Goal: Task Accomplishment & Management: Manage account settings

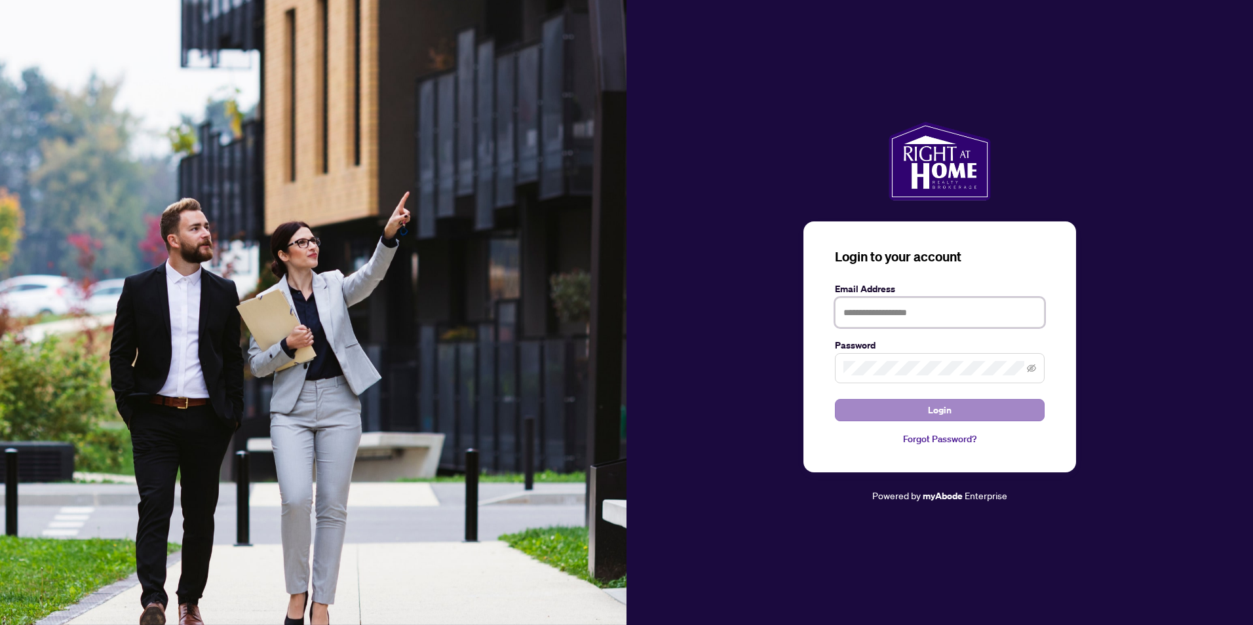
type input "**********"
click at [909, 411] on button "Login" at bounding box center [940, 410] width 210 height 22
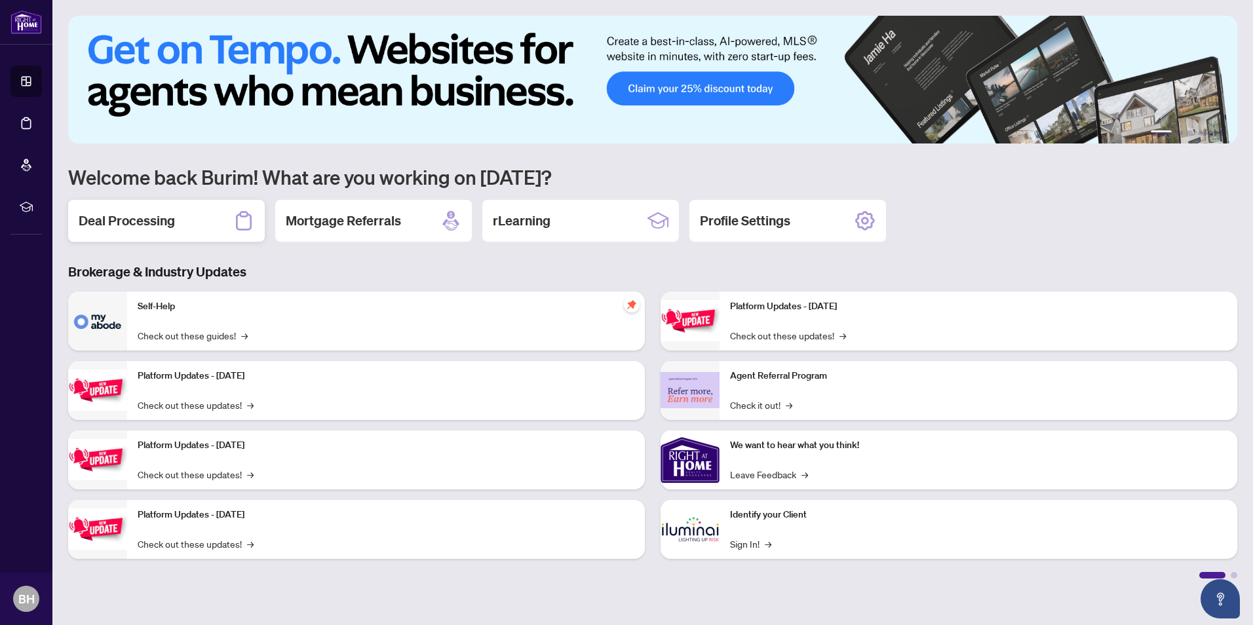
click at [182, 222] on div "Deal Processing" at bounding box center [166, 221] width 197 height 42
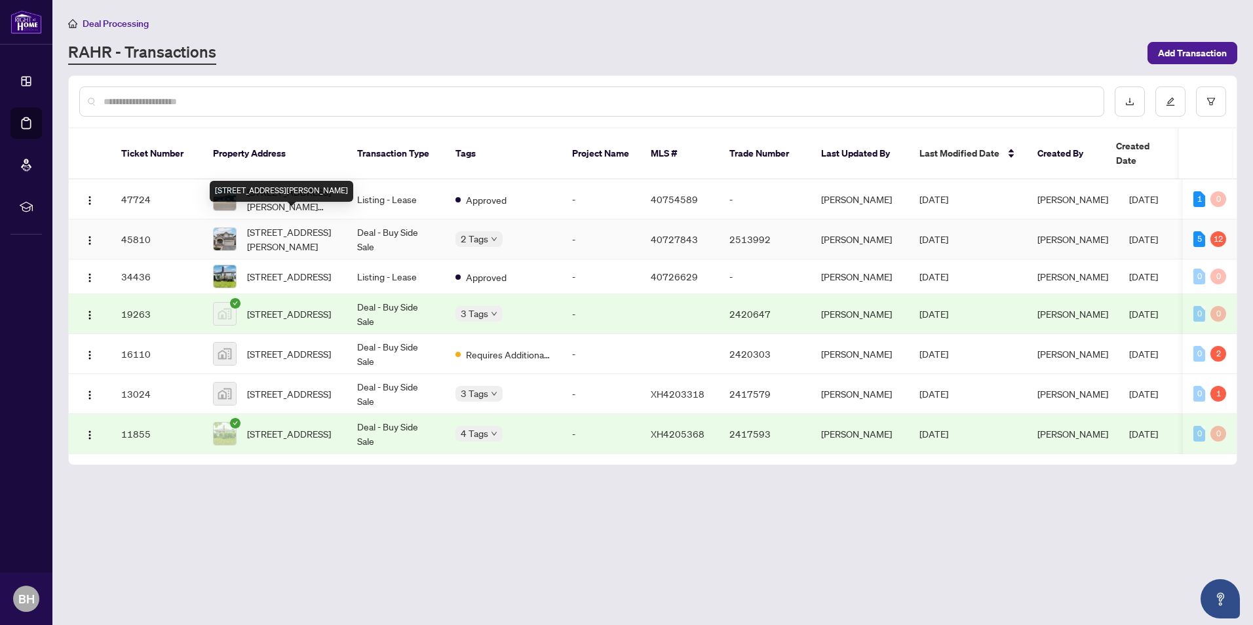
click at [303, 225] on span "[STREET_ADDRESS][PERSON_NAME]" at bounding box center [291, 239] width 89 height 29
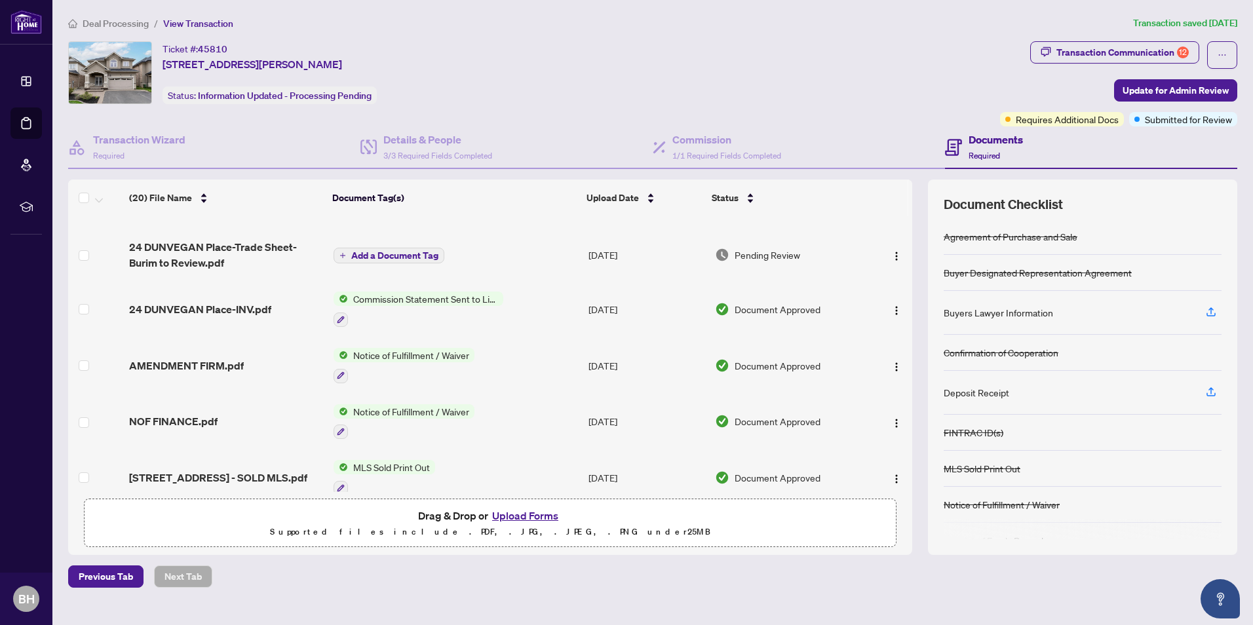
scroll to position [195, 0]
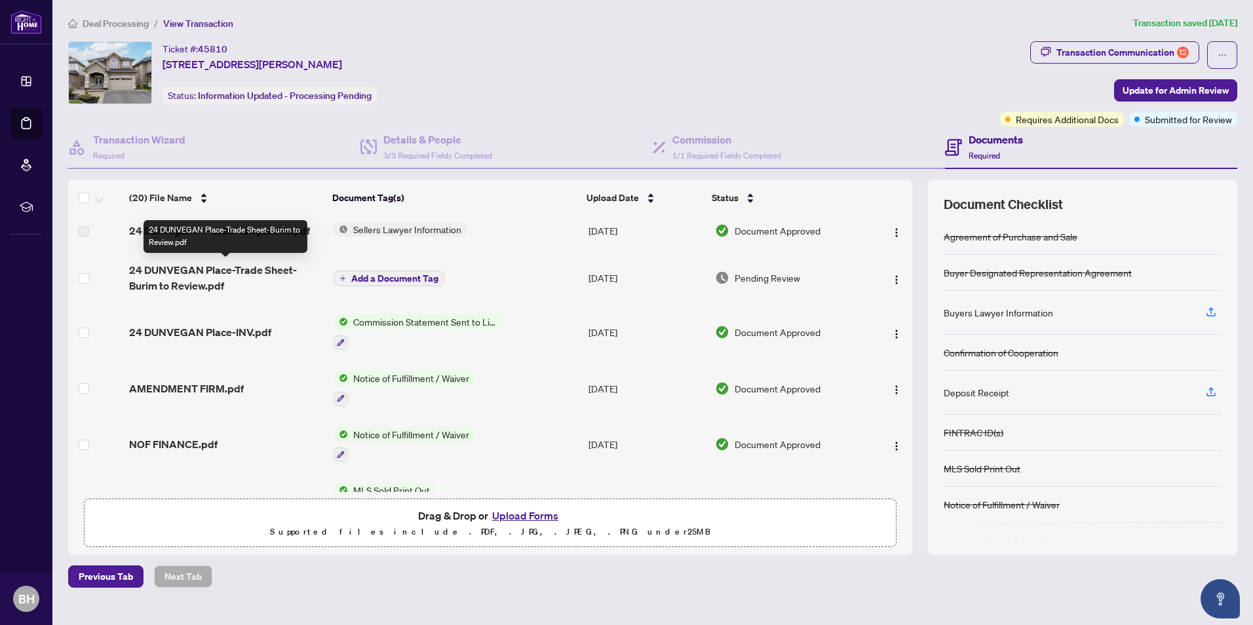
click at [237, 275] on span "24 DUNVEGAN Place-Trade Sheet-Burim to Review.pdf" at bounding box center [226, 277] width 194 height 31
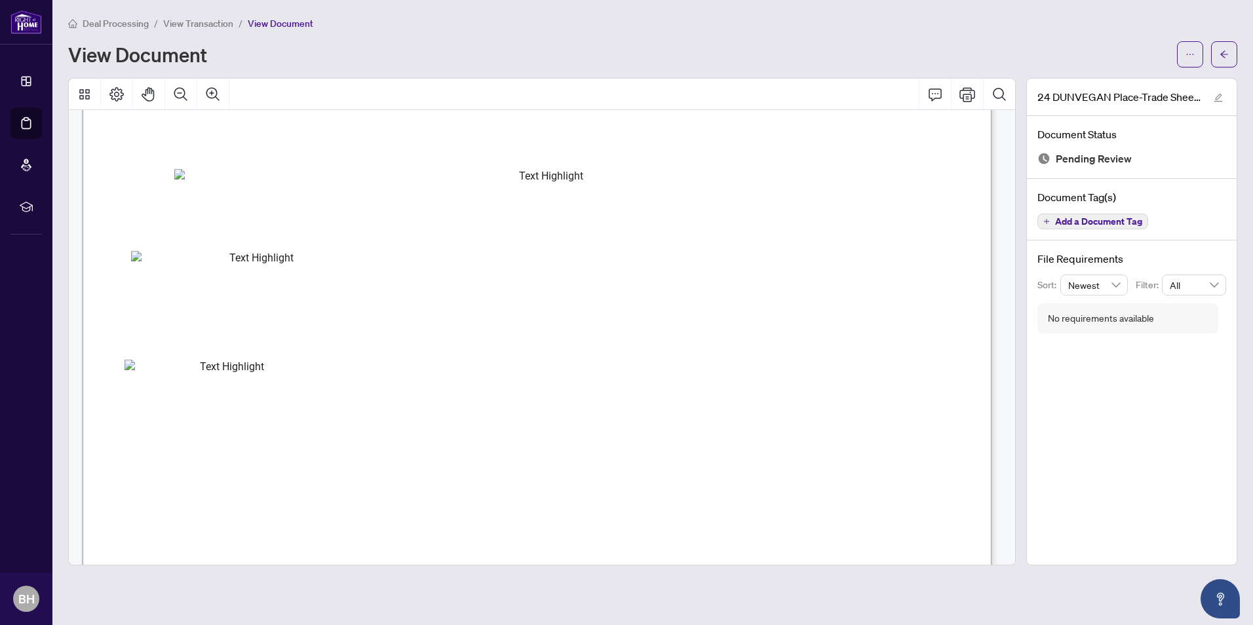
scroll to position [393, 0]
click at [966, 98] on icon "Print" at bounding box center [967, 94] width 16 height 14
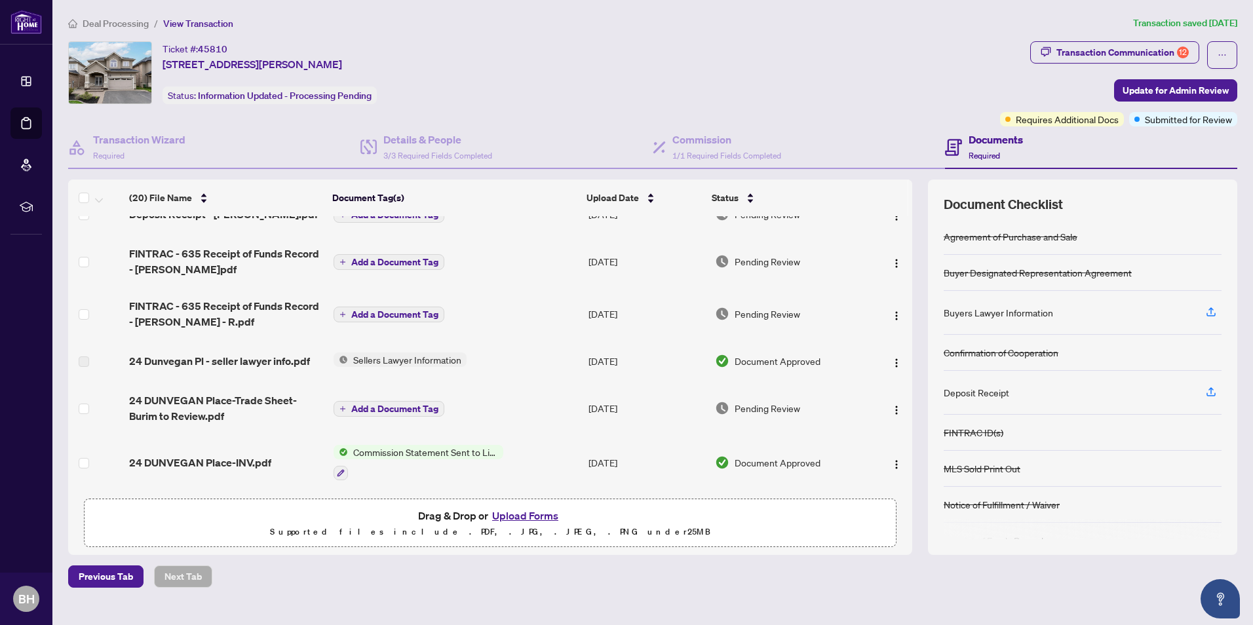
scroll to position [66, 0]
click at [523, 516] on button "Upload Forms" at bounding box center [525, 515] width 74 height 17
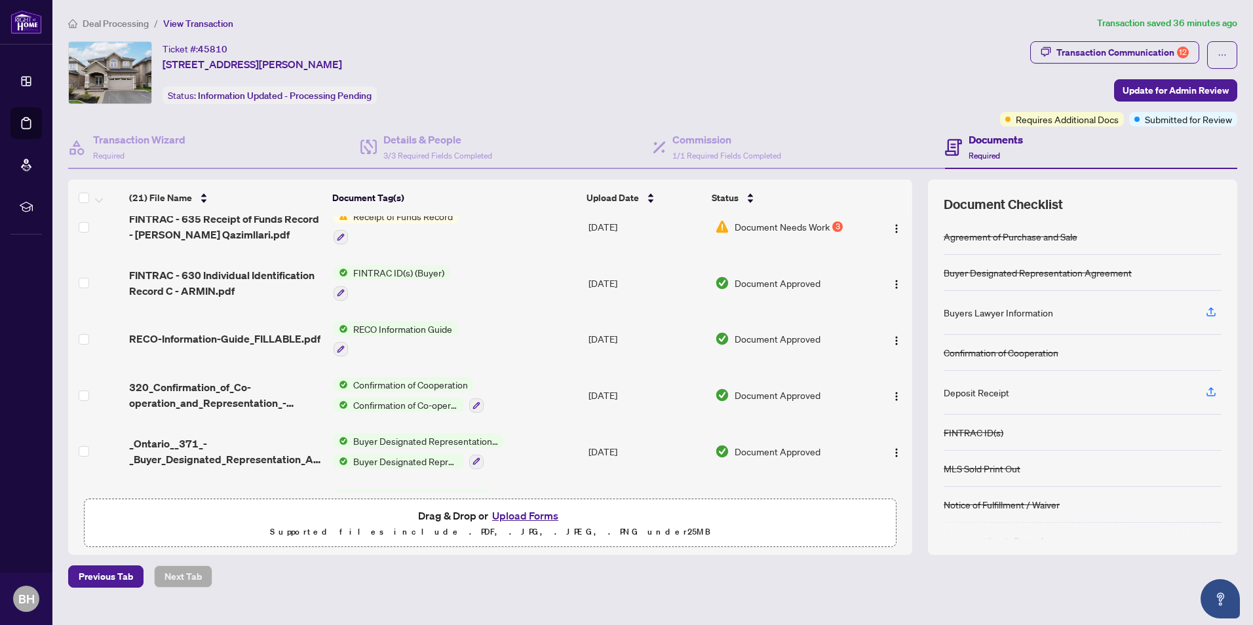
scroll to position [827, 0]
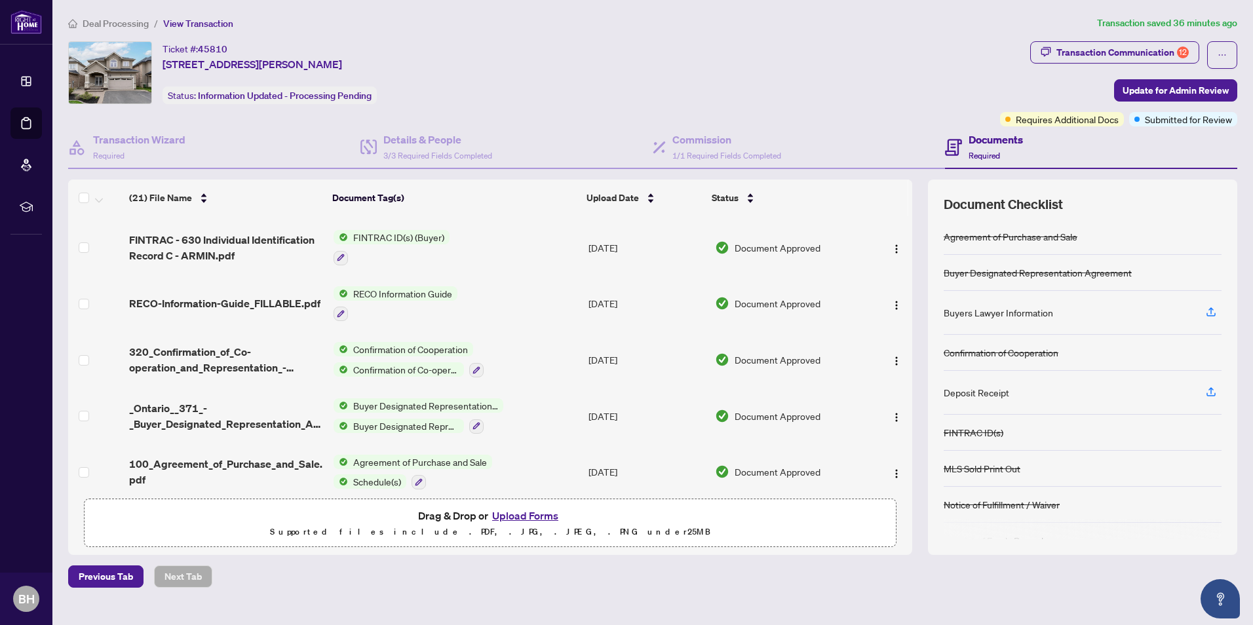
click at [514, 518] on button "Upload Forms" at bounding box center [525, 515] width 74 height 17
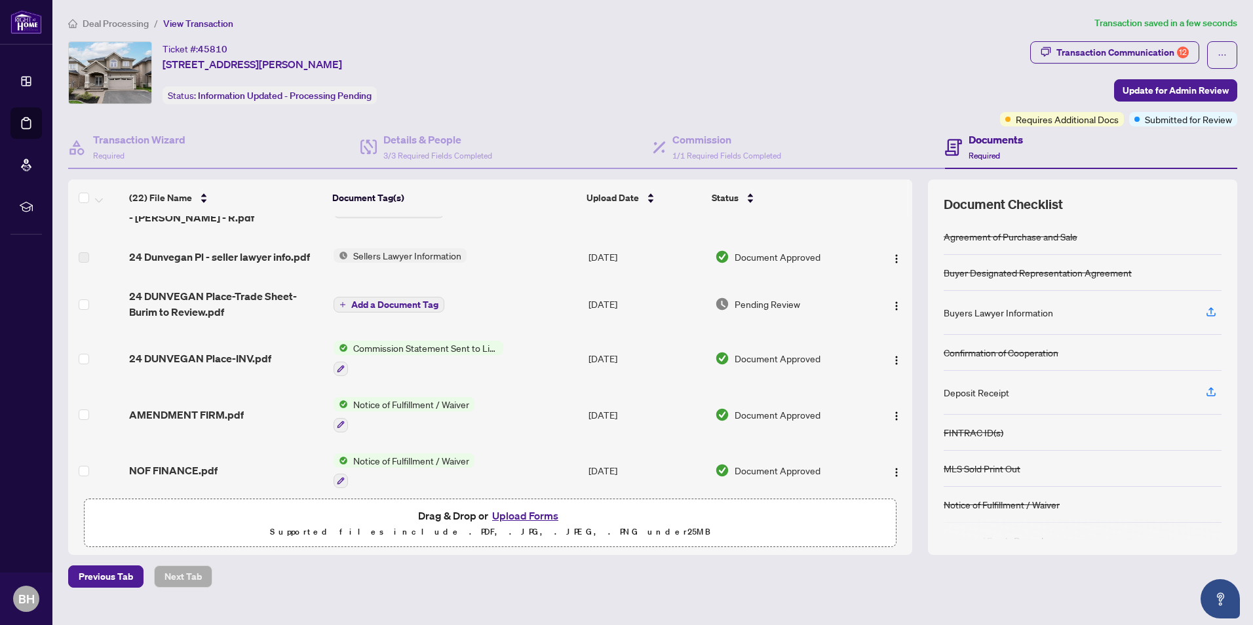
scroll to position [214, 0]
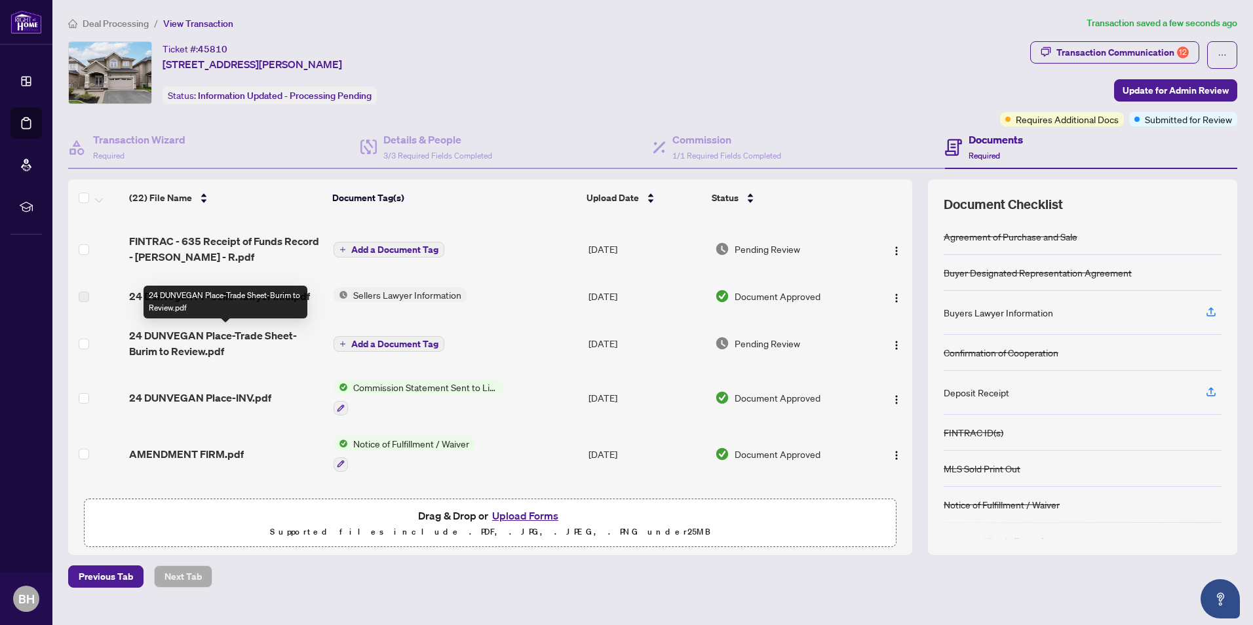
click at [252, 334] on span "24 DUNVEGAN Place-Trade Sheet-Burim to Review.pdf" at bounding box center [226, 343] width 194 height 31
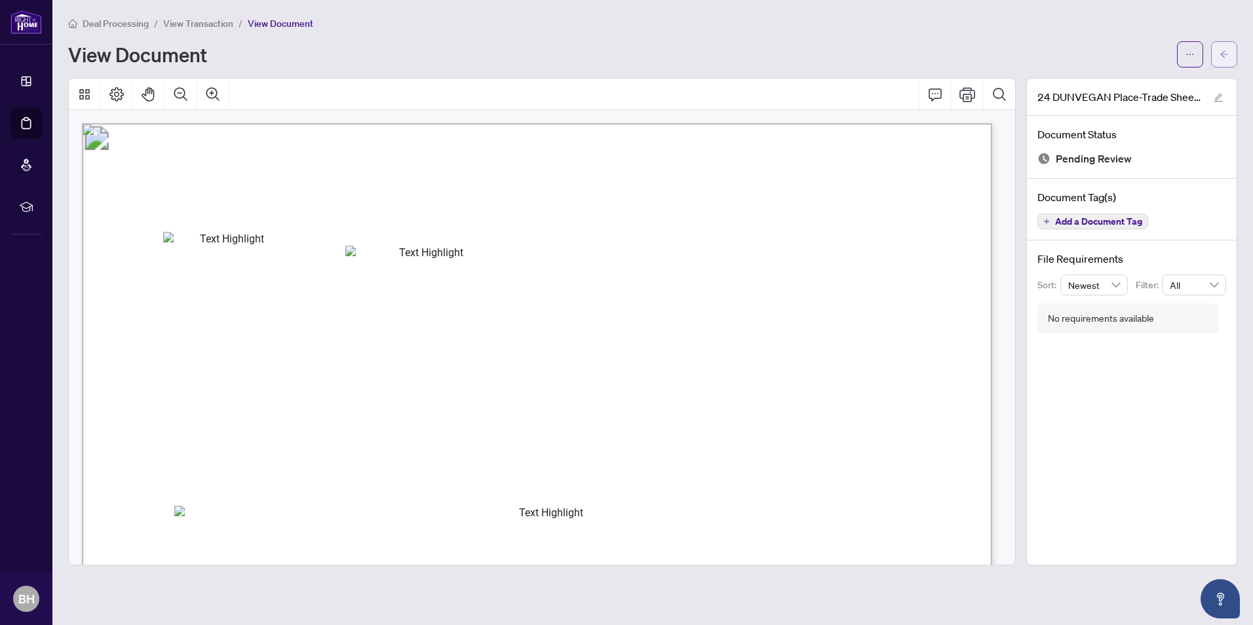
click at [1223, 50] on icon "arrow-left" at bounding box center [1223, 54] width 9 height 9
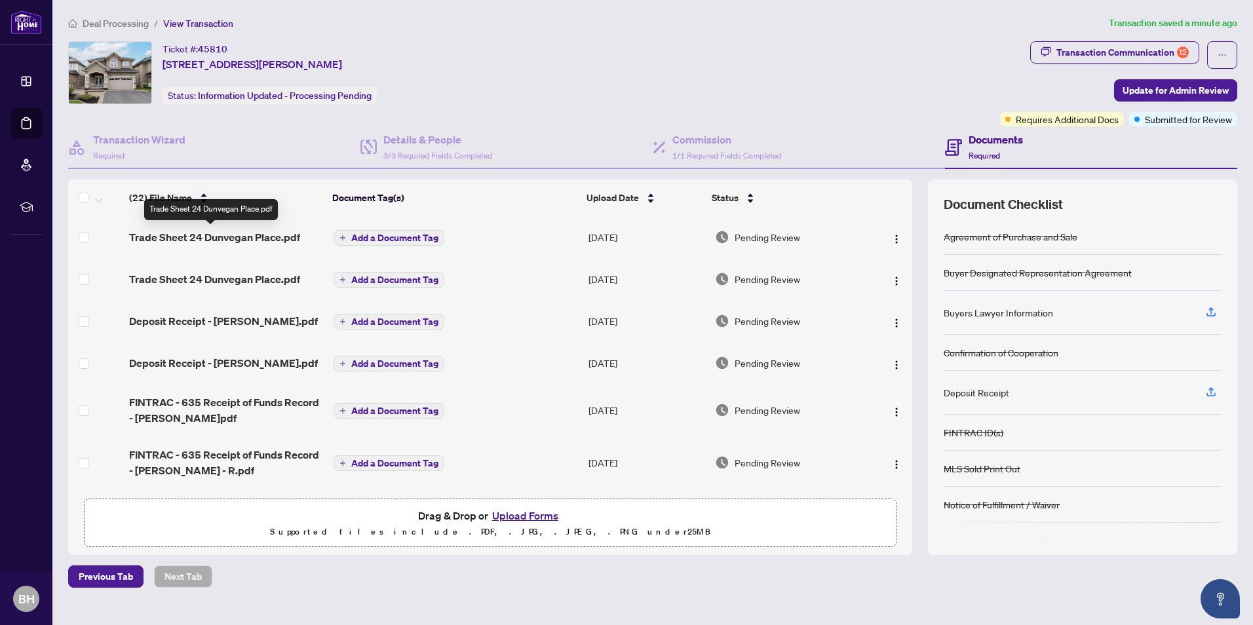
click at [250, 238] on span "Trade Sheet 24 Dunvegan Place.pdf" at bounding box center [214, 237] width 171 height 16
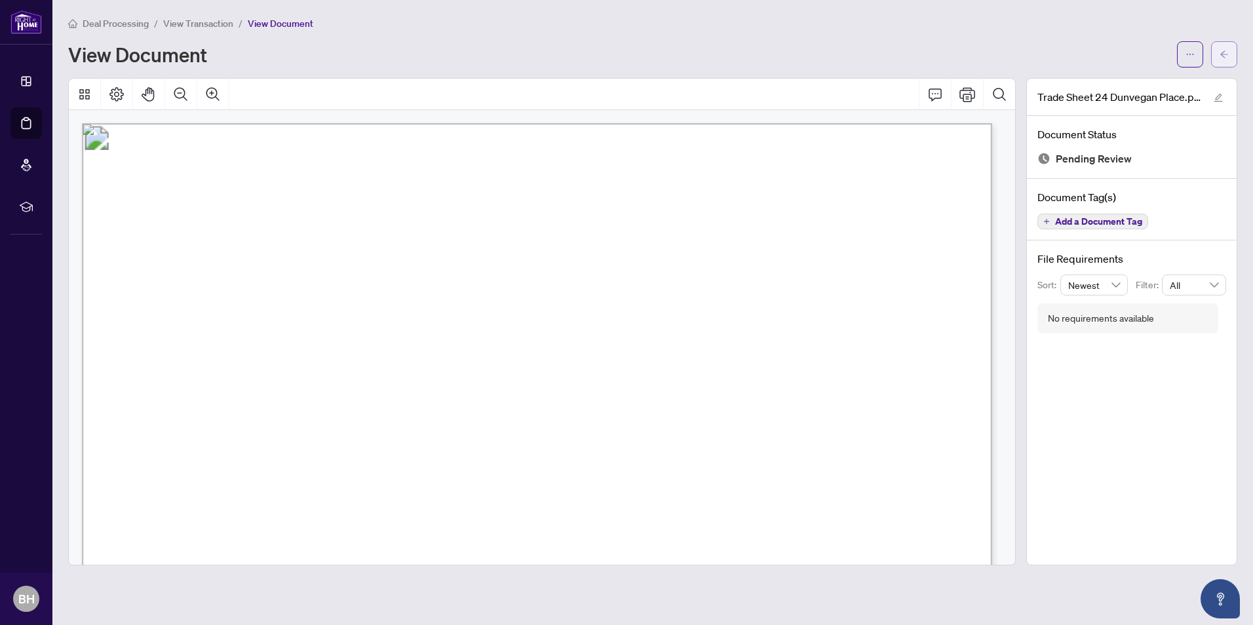
click at [1225, 56] on icon "arrow-left" at bounding box center [1223, 54] width 9 height 9
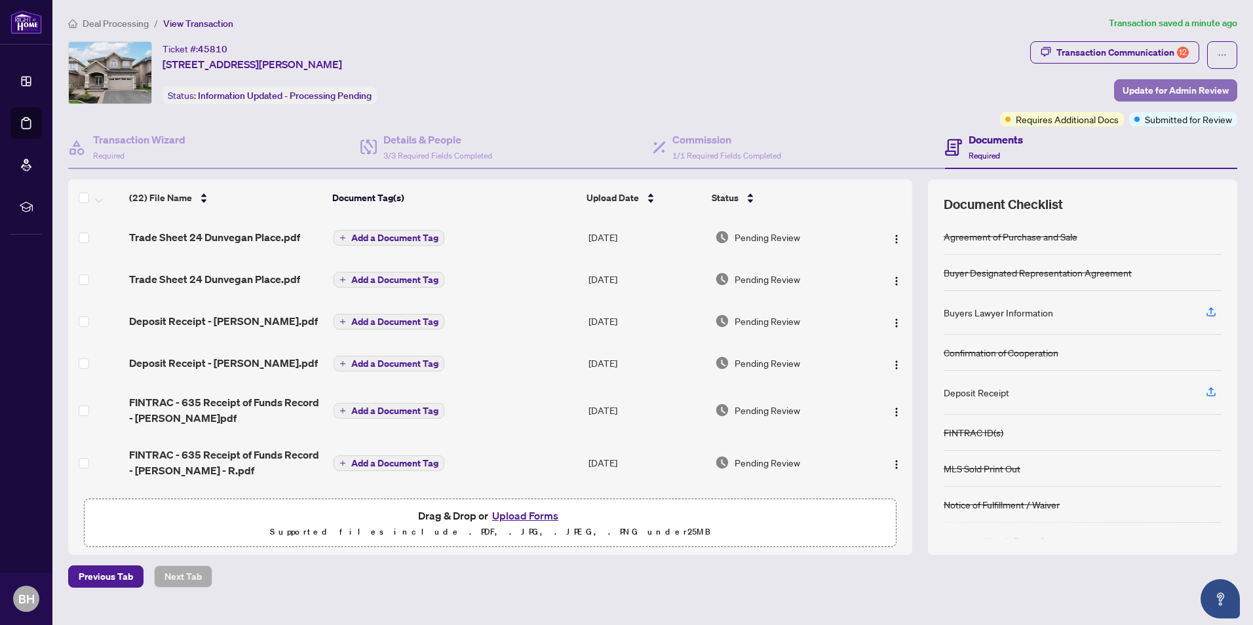
click at [1170, 90] on span "Update for Admin Review" at bounding box center [1175, 90] width 106 height 21
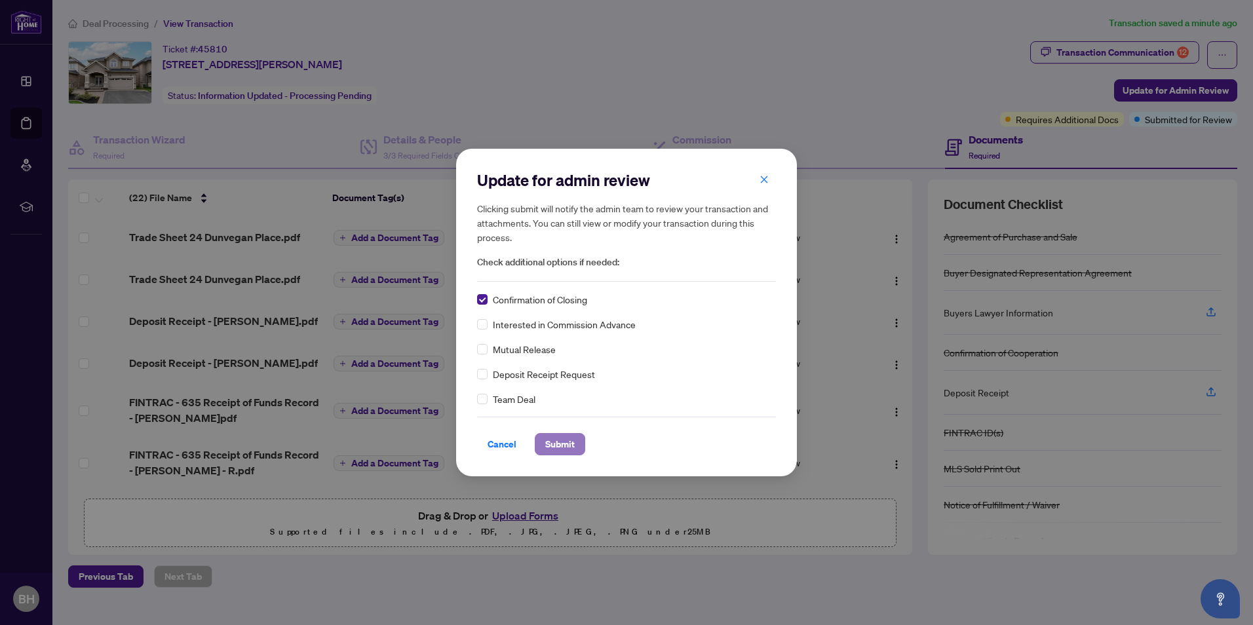
click at [552, 443] on span "Submit" at bounding box center [559, 444] width 29 height 21
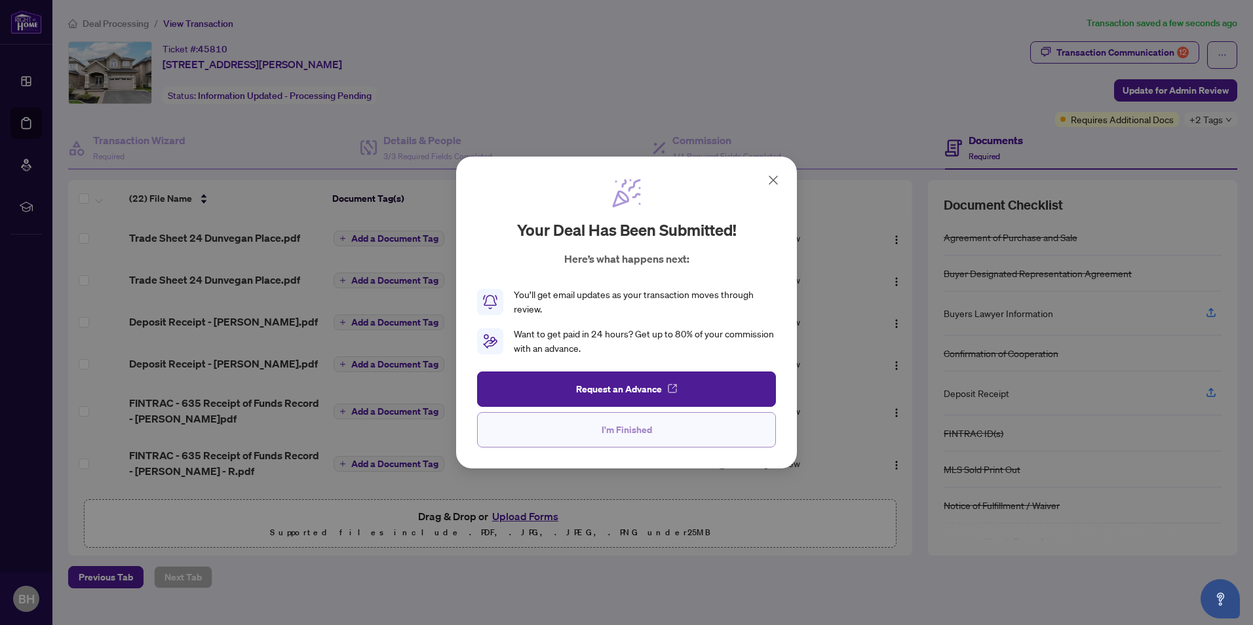
click at [634, 429] on span "I'm Finished" at bounding box center [627, 429] width 50 height 21
